Goal: Task Accomplishment & Management: Manage account settings

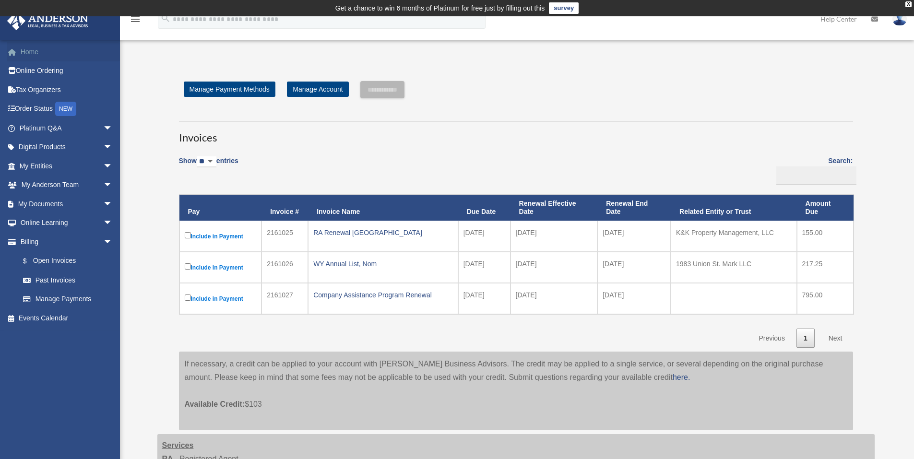
click at [38, 52] on link "Home" at bounding box center [67, 51] width 120 height 19
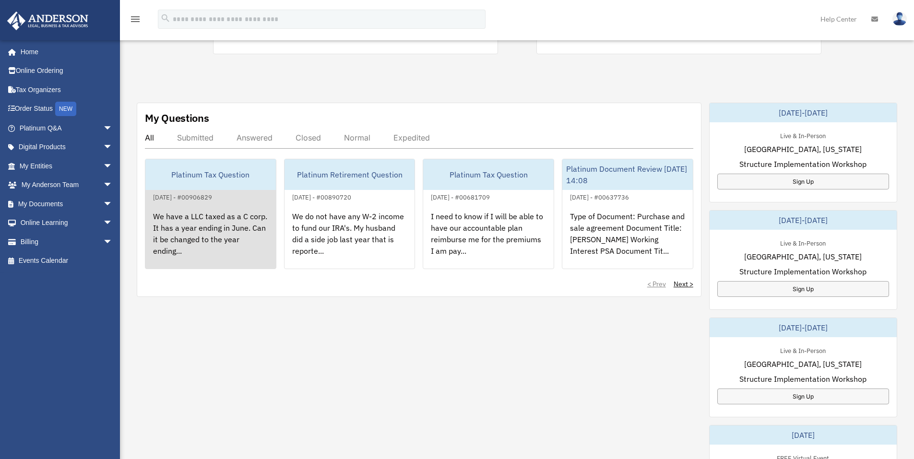
scroll to position [288, 0]
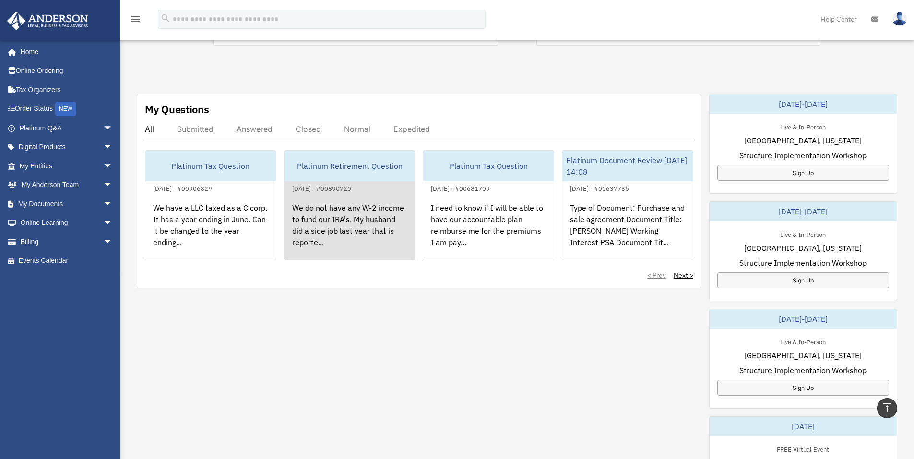
click at [349, 225] on div "We do not have any W-2 income to fund our IRA's. My husband did a side job last…" at bounding box center [349, 231] width 130 height 75
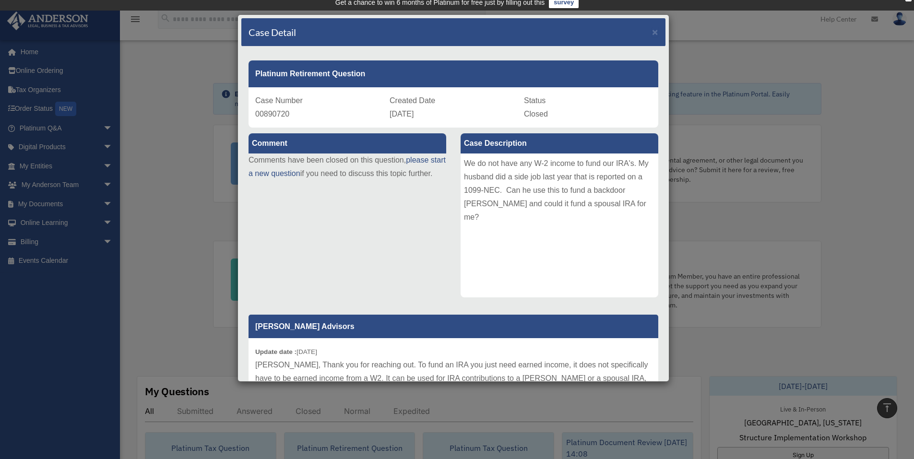
scroll to position [0, 0]
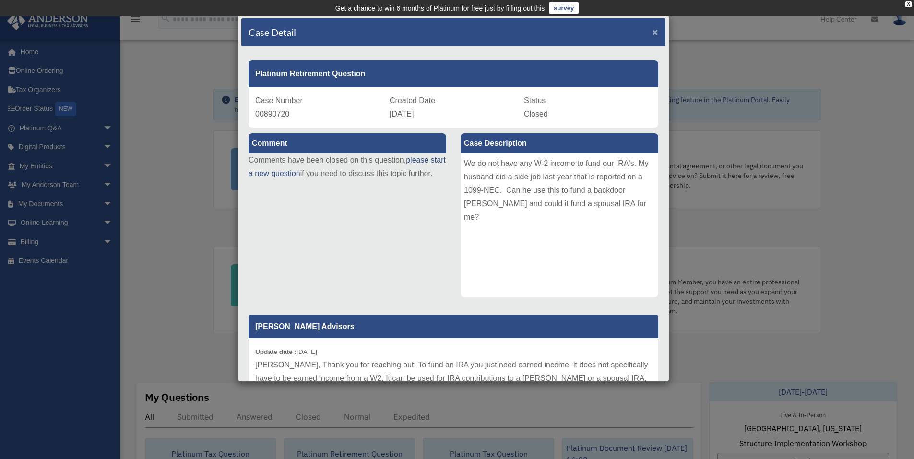
click at [652, 31] on span "×" at bounding box center [655, 31] width 6 height 11
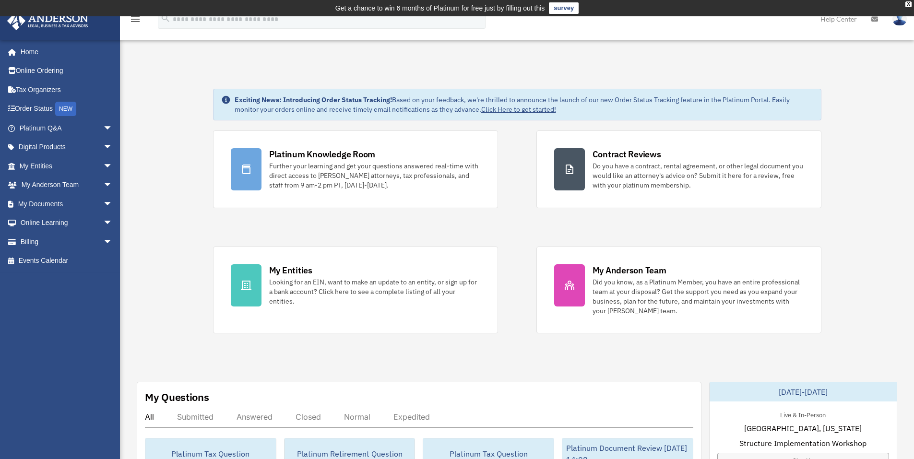
click at [898, 22] on img at bounding box center [899, 19] width 14 height 14
click at [722, 85] on link "Logout" at bounding box center [756, 84] width 96 height 20
